Goal: Transaction & Acquisition: Subscribe to service/newsletter

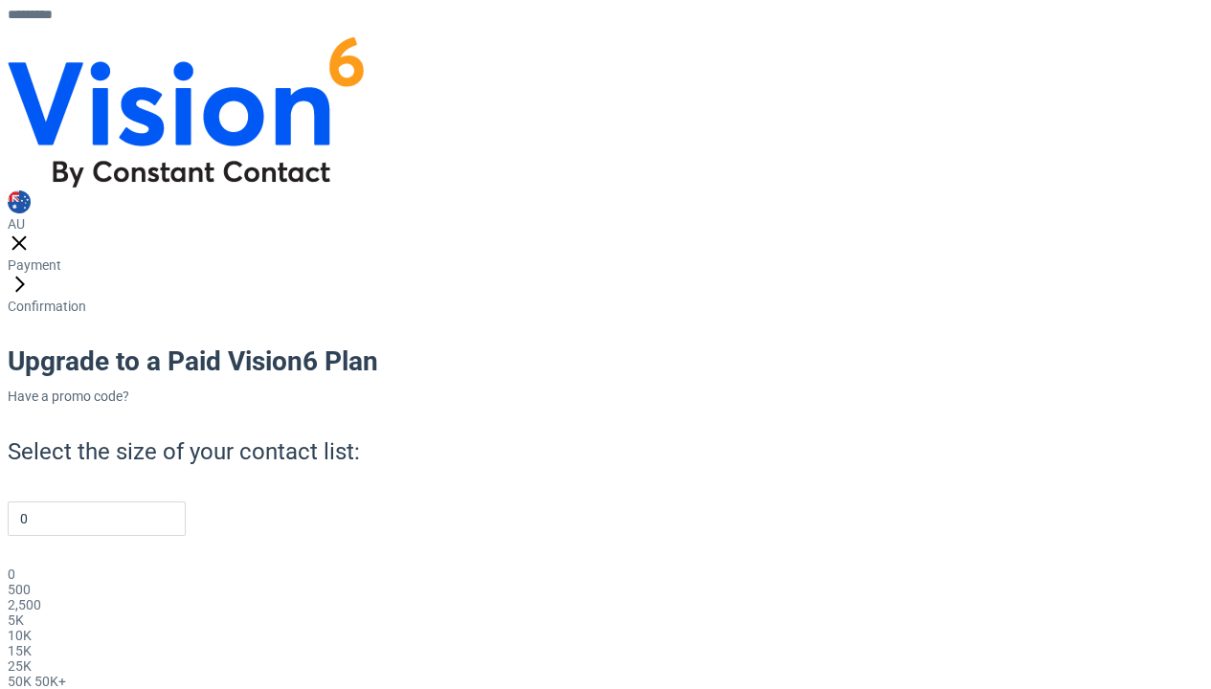
click at [623, 345] on h1 "Upgrade to a Paid Vision6 Plan" at bounding box center [613, 362] width 1211 height 34
click at [129, 389] on link "Have a promo code?" at bounding box center [69, 396] width 122 height 15
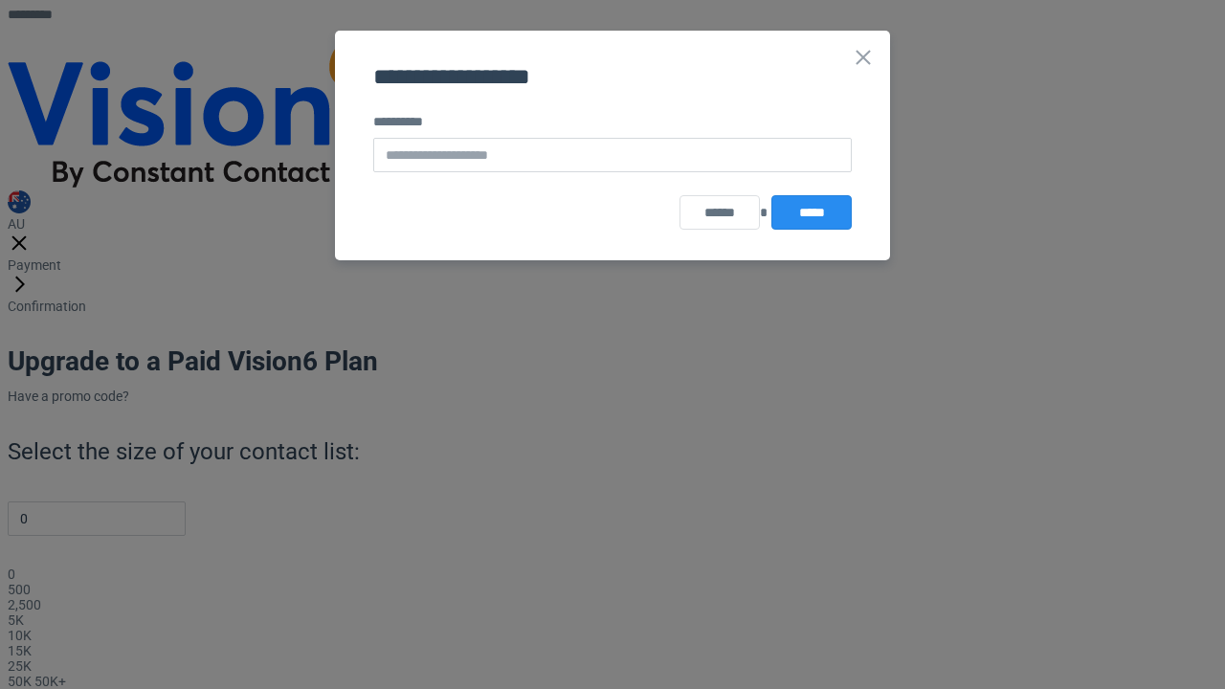
click at [623, 167] on input "text" at bounding box center [612, 155] width 479 height 34
type input "**********"
click at [808, 215] on button "*****" at bounding box center [812, 212] width 80 height 34
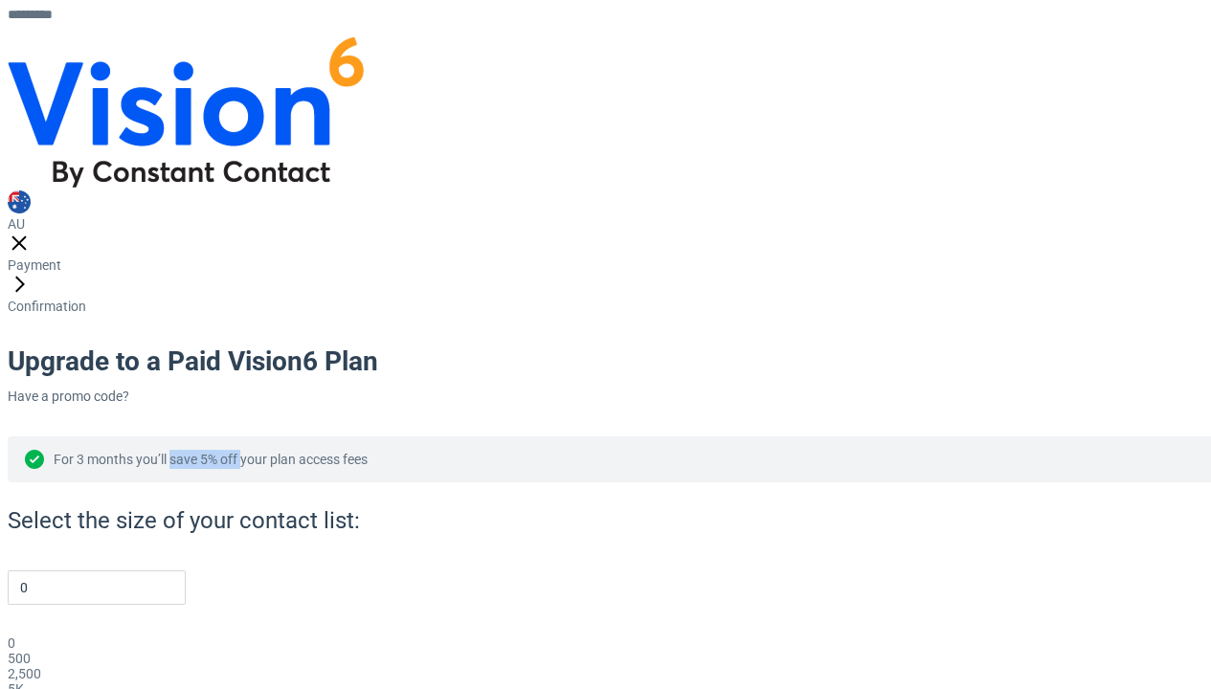
drag, startPoint x: 284, startPoint y: 277, endPoint x: 353, endPoint y: 281, distance: 69.0
click at [353, 452] on span "For 3 months you’ll save 5% off your plan access fees" at bounding box center [211, 459] width 314 height 15
click at [290, 437] on div "For 3 months you’ll save 5% off your plan access fees" at bounding box center [613, 460] width 1211 height 46
drag, startPoint x: 282, startPoint y: 273, endPoint x: 357, endPoint y: 270, distance: 74.7
click at [357, 452] on span "For 3 months you’ll save 5% off your plan access fees" at bounding box center [211, 459] width 314 height 15
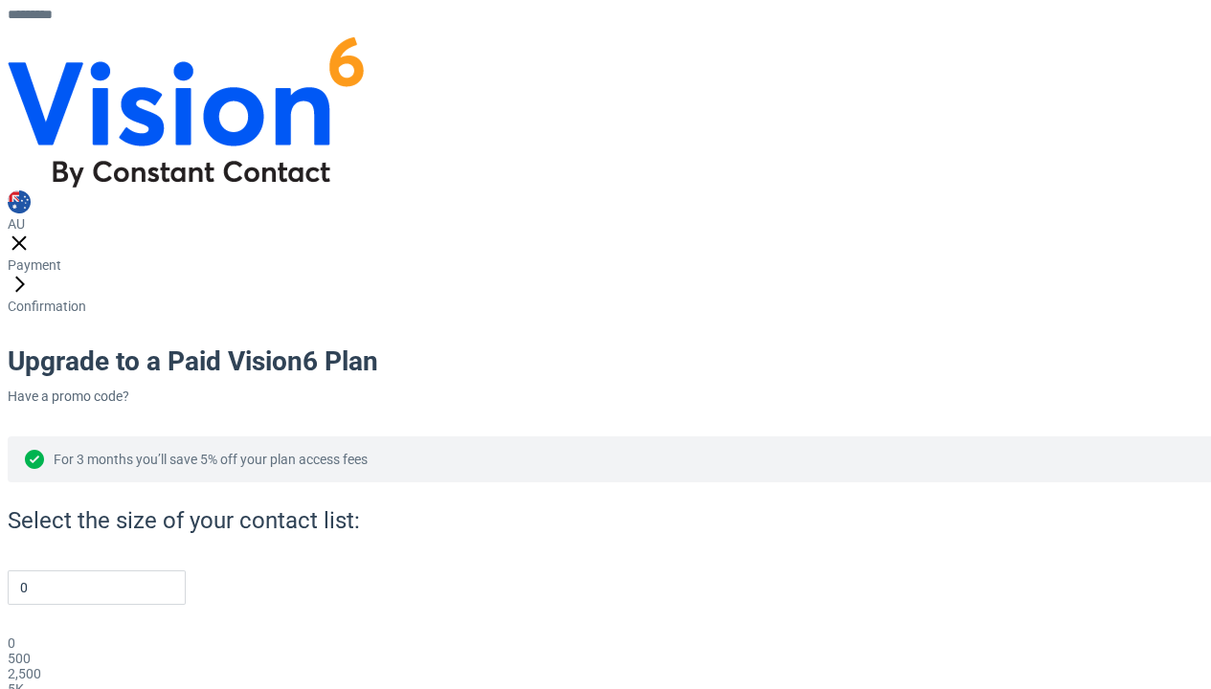
click at [319, 437] on div "For 3 months you’ll save 5% off your plan access fees" at bounding box center [613, 460] width 1211 height 46
drag, startPoint x: 313, startPoint y: 275, endPoint x: 348, endPoint y: 274, distance: 34.5
click at [348, 452] on span "For 3 months you’ll save 5% off your plan access fees" at bounding box center [211, 459] width 314 height 15
click at [129, 389] on link "Have a promo code?" at bounding box center [69, 396] width 122 height 15
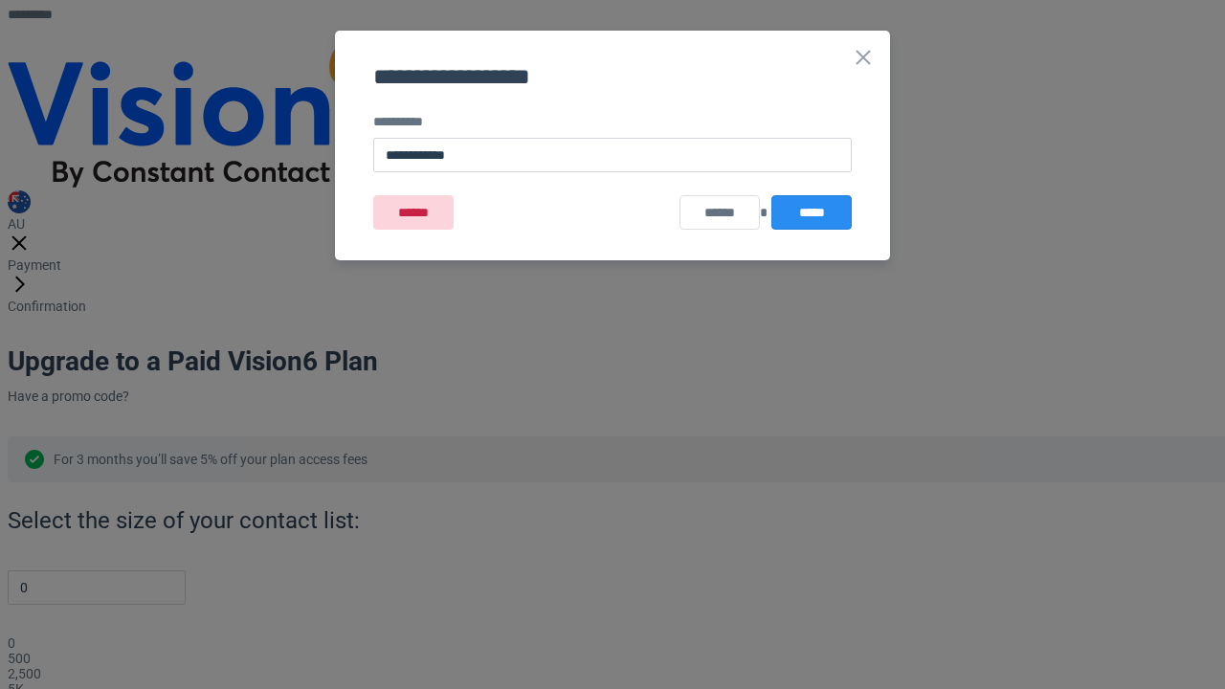
click at [593, 163] on input "**********" at bounding box center [612, 155] width 479 height 34
type input "**********"
click at [837, 209] on button "*****" at bounding box center [812, 212] width 80 height 34
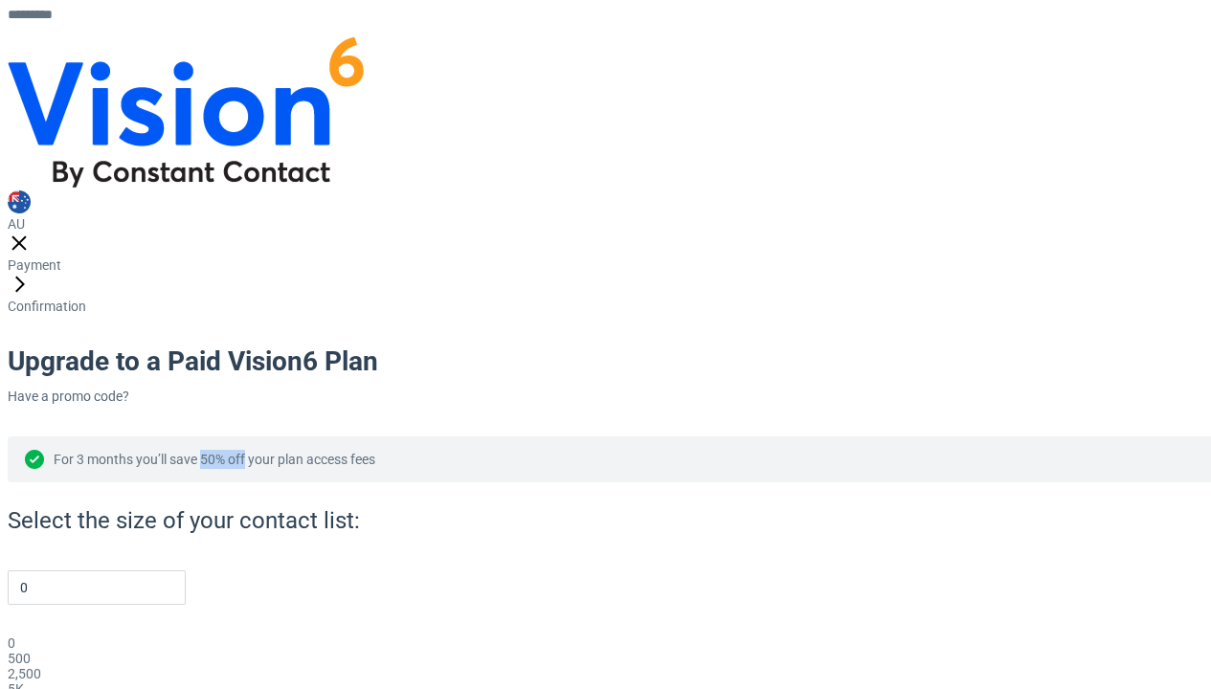
drag, startPoint x: 313, startPoint y: 278, endPoint x: 358, endPoint y: 273, distance: 45.3
click at [358, 452] on span "For 3 months you’ll save 50% off your plan access fees" at bounding box center [215, 459] width 322 height 15
copy span "50% off"
click at [547, 437] on div "For 3 months you’ll save 50% off your plan access fees" at bounding box center [613, 460] width 1211 height 46
drag, startPoint x: 529, startPoint y: 279, endPoint x: 168, endPoint y: 272, distance: 362.0
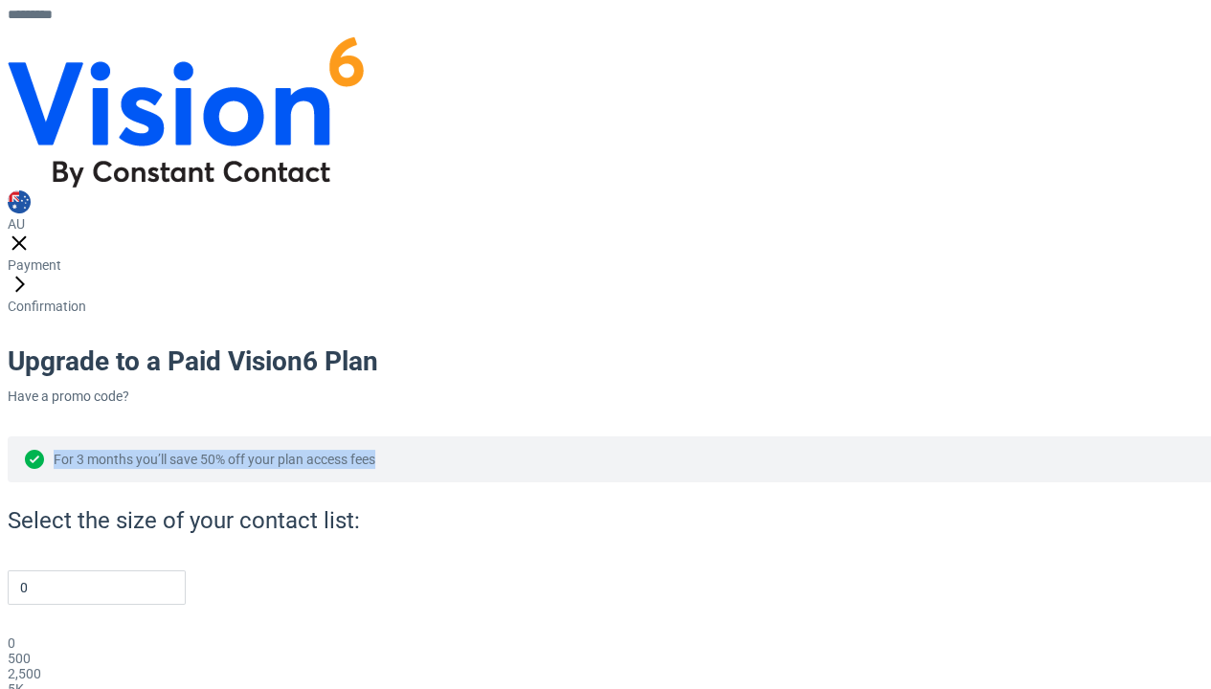
click at [168, 437] on div "For 3 months you’ll save 50% off your plan access fees" at bounding box center [613, 460] width 1211 height 46
copy span "For 3 months you’ll save 50% off your plan access fees"
click at [627, 437] on div "For 3 months you’ll save 50% off your plan access fees" at bounding box center [613, 460] width 1211 height 46
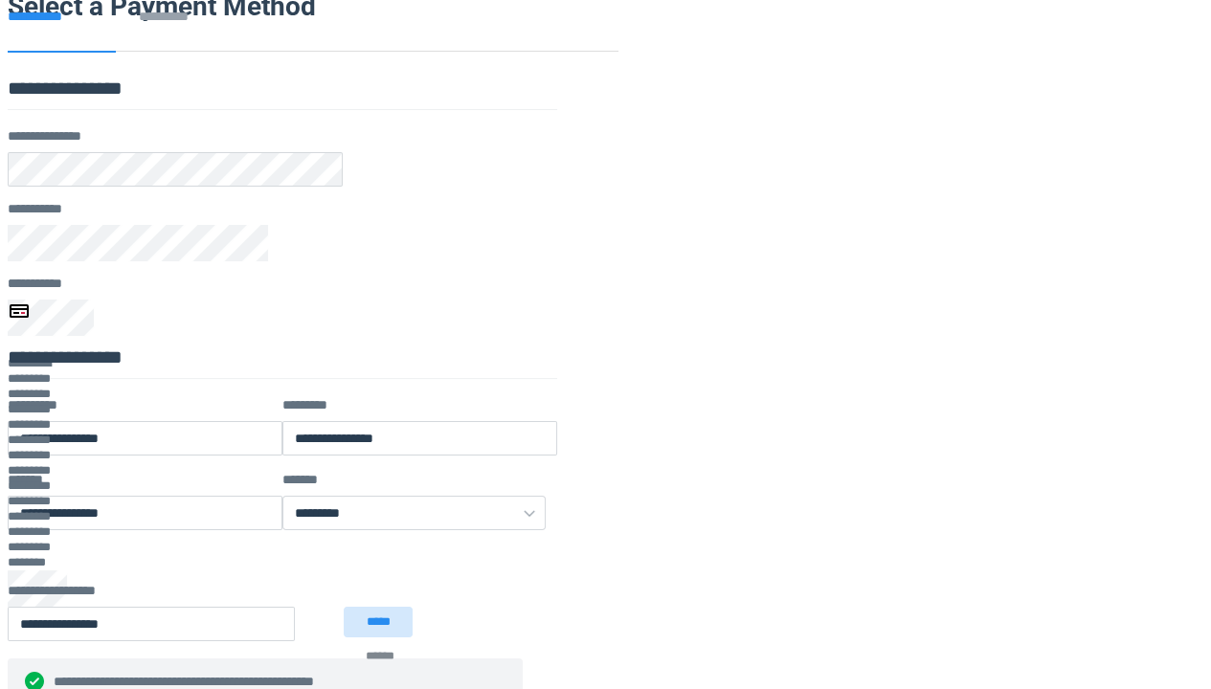
scroll to position [689, 0]
